Goal: Feedback & Contribution: Leave review/rating

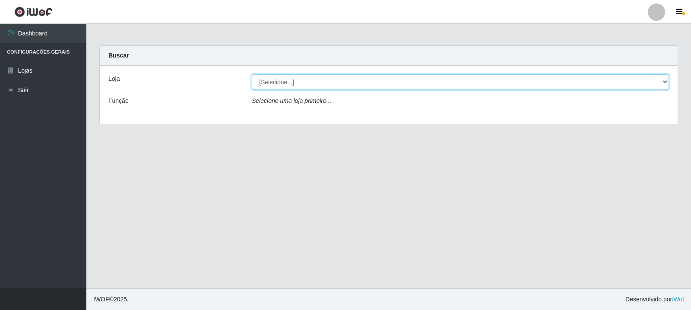
click at [384, 82] on select "[Selecione...] Rede Compras Supermercados - LOJA 3" at bounding box center [460, 81] width 417 height 15
select select "162"
click at [252, 74] on select "[Selecione...] Rede Compras Supermercados - LOJA 3" at bounding box center [460, 81] width 417 height 15
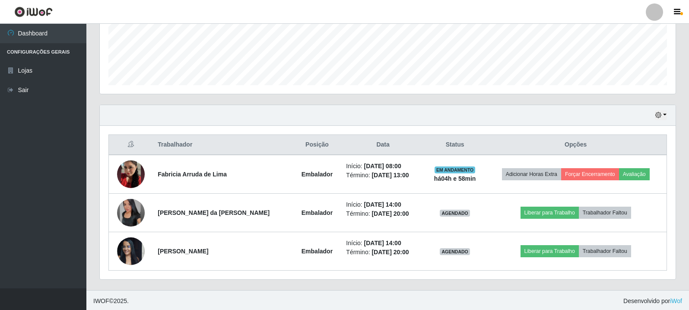
scroll to position [225, 0]
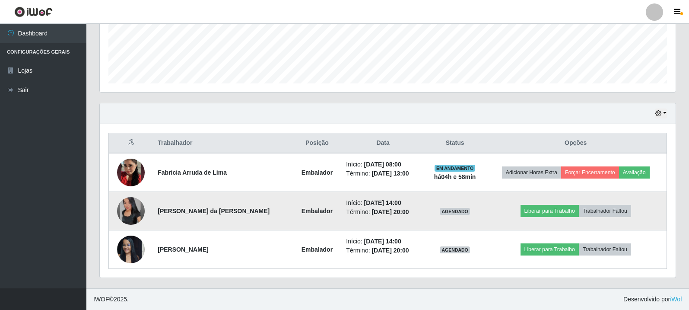
click at [121, 219] on img at bounding box center [131, 211] width 28 height 28
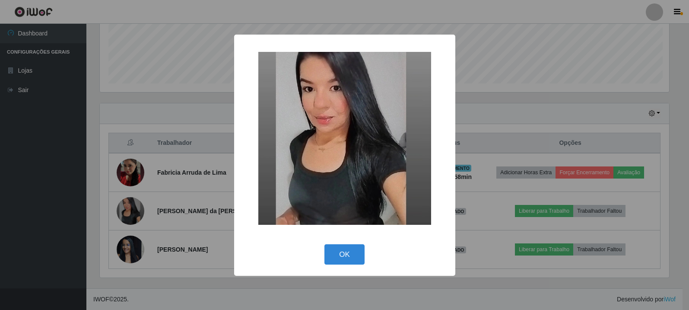
scroll to position [179, 571]
click at [133, 253] on div "× OK Cancel" at bounding box center [345, 155] width 691 height 310
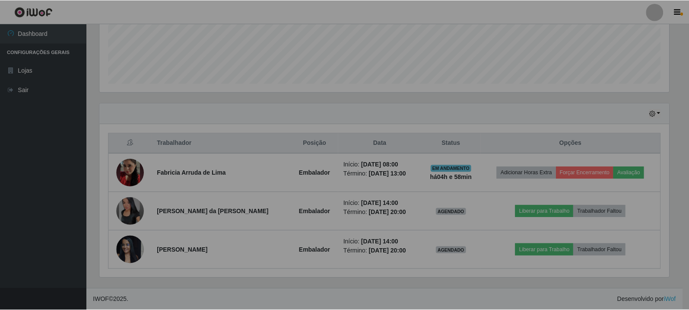
scroll to position [179, 576]
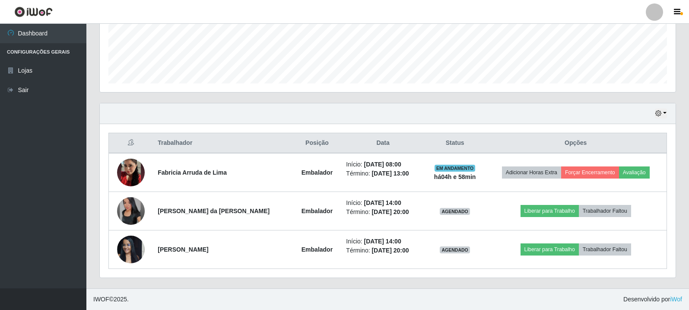
click at [133, 253] on img at bounding box center [131, 249] width 28 height 37
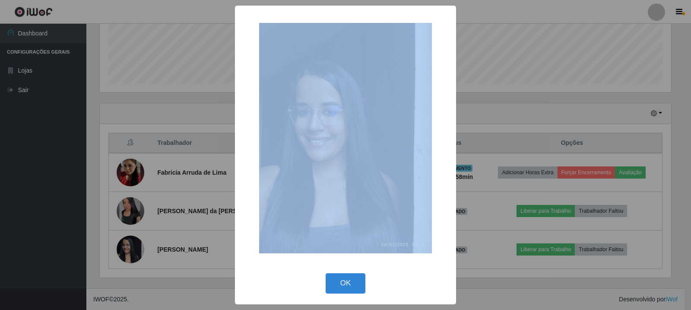
click at [133, 253] on div "× OK Cancel" at bounding box center [345, 155] width 691 height 310
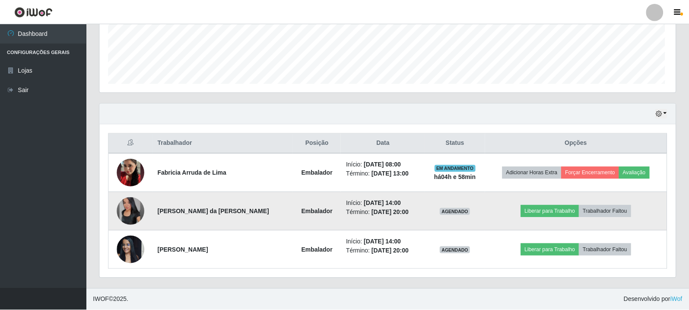
scroll to position [179, 576]
click at [124, 212] on img at bounding box center [131, 211] width 28 height 28
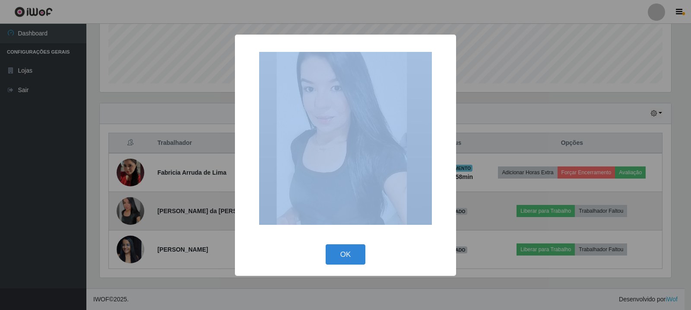
click at [124, 212] on div "× OK Cancel" at bounding box center [345, 155] width 691 height 310
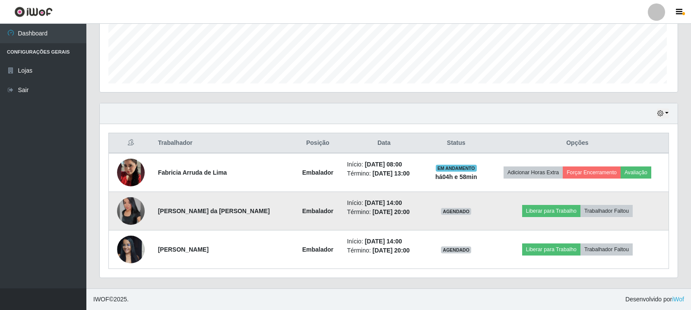
scroll to position [179, 576]
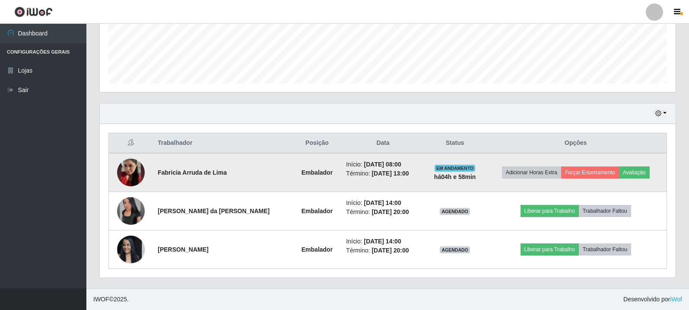
click at [128, 178] on img at bounding box center [131, 172] width 28 height 49
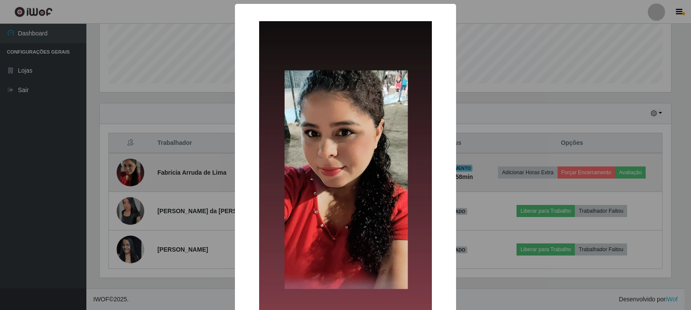
click at [128, 178] on div "× OK Cancel" at bounding box center [345, 155] width 691 height 310
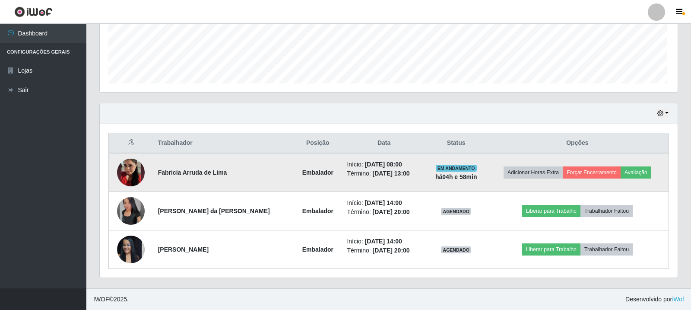
scroll to position [179, 576]
click at [635, 176] on button "Avaliação" at bounding box center [634, 172] width 31 height 12
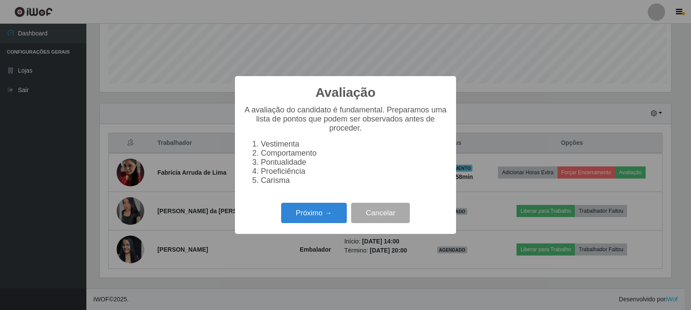
scroll to position [179, 571]
click at [334, 219] on button "Próximo →" at bounding box center [314, 213] width 66 height 20
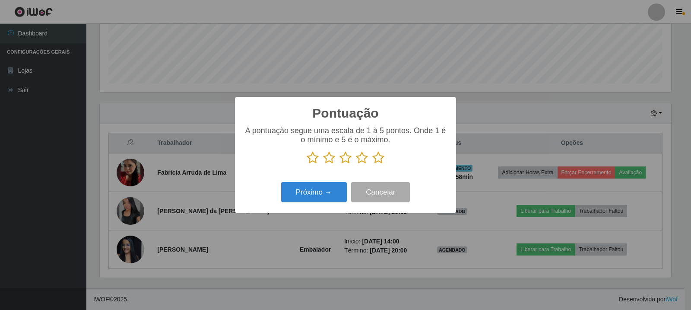
scroll to position [431767, 431375]
click at [380, 160] on icon at bounding box center [378, 157] width 12 height 13
click at [372, 164] on input "radio" at bounding box center [372, 164] width 0 height 0
click at [324, 190] on button "Próximo →" at bounding box center [314, 192] width 66 height 20
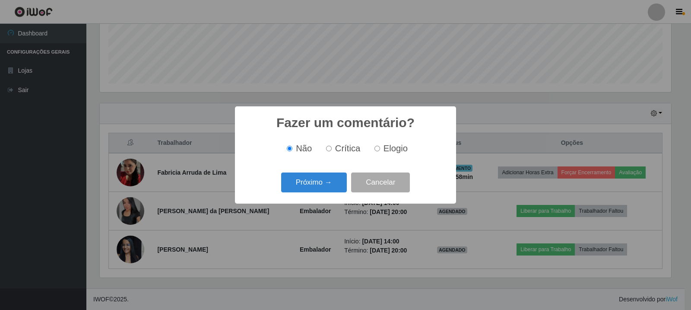
click at [374, 155] on div "Não Crítica Elogio" at bounding box center [346, 148] width 204 height 25
click at [378, 153] on label "Elogio" at bounding box center [389, 148] width 37 height 10
click at [378, 151] on input "Elogio" at bounding box center [377, 149] width 6 height 6
radio input "true"
click at [330, 172] on div "Próximo → Cancelar" at bounding box center [346, 182] width 204 height 25
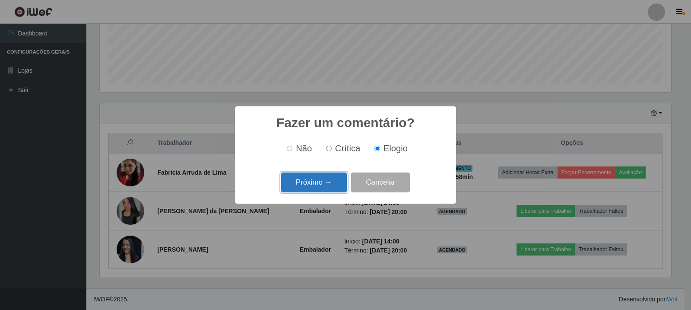
click at [318, 180] on button "Próximo →" at bounding box center [314, 182] width 66 height 20
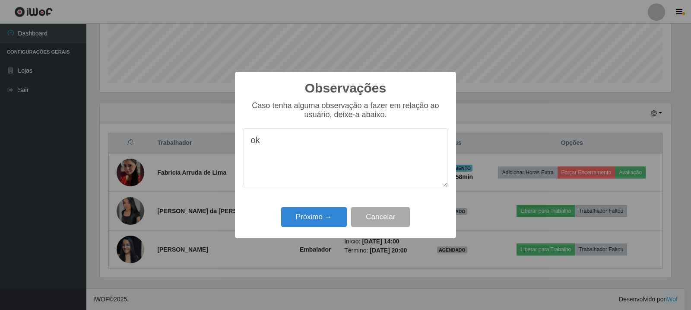
type textarea "o"
type textarea "OK!"
click at [323, 208] on button "Próximo →" at bounding box center [314, 217] width 66 height 20
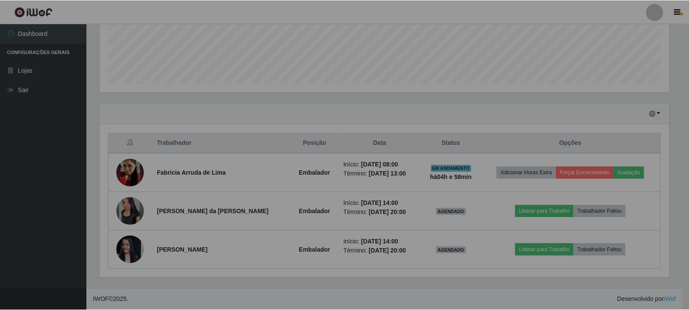
scroll to position [179, 576]
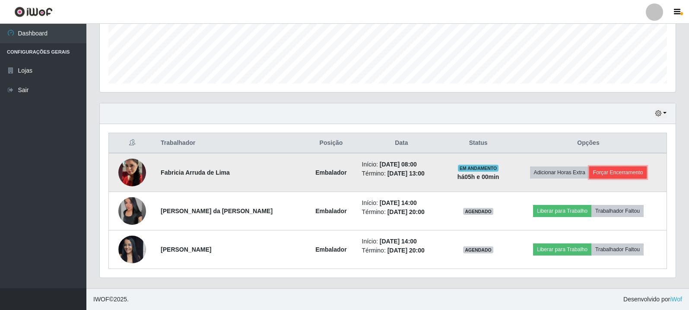
click at [621, 171] on button "Forçar Encerramento" at bounding box center [618, 172] width 58 height 12
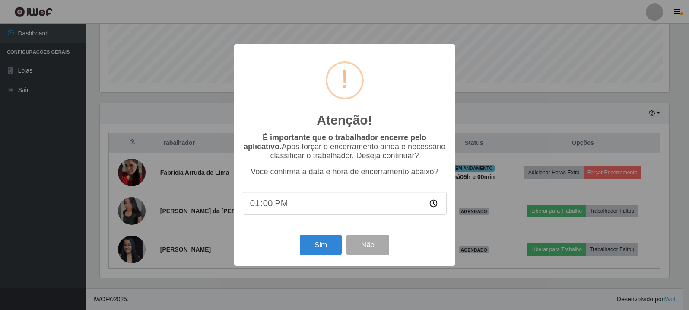
scroll to position [179, 571]
click at [327, 248] on button "Sim" at bounding box center [322, 245] width 42 height 20
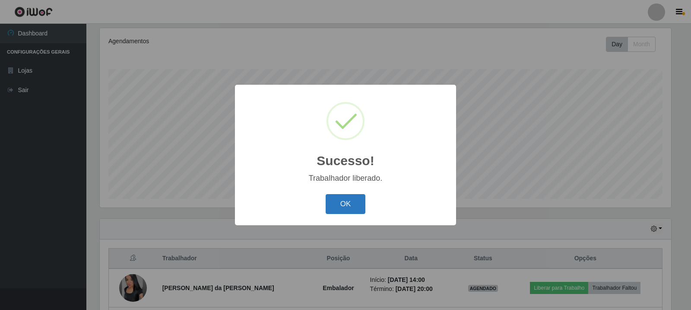
click at [356, 205] on button "OK" at bounding box center [346, 204] width 40 height 20
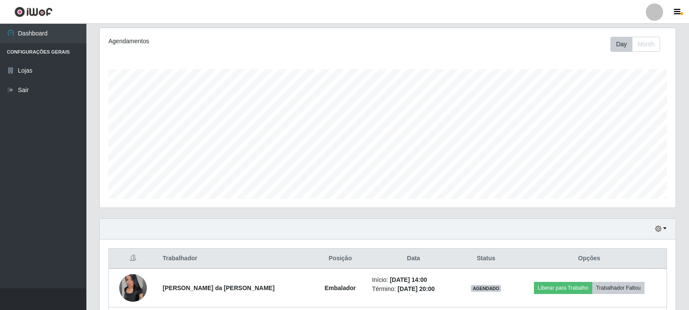
scroll to position [187, 0]
